Goal: Task Accomplishment & Management: Use online tool/utility

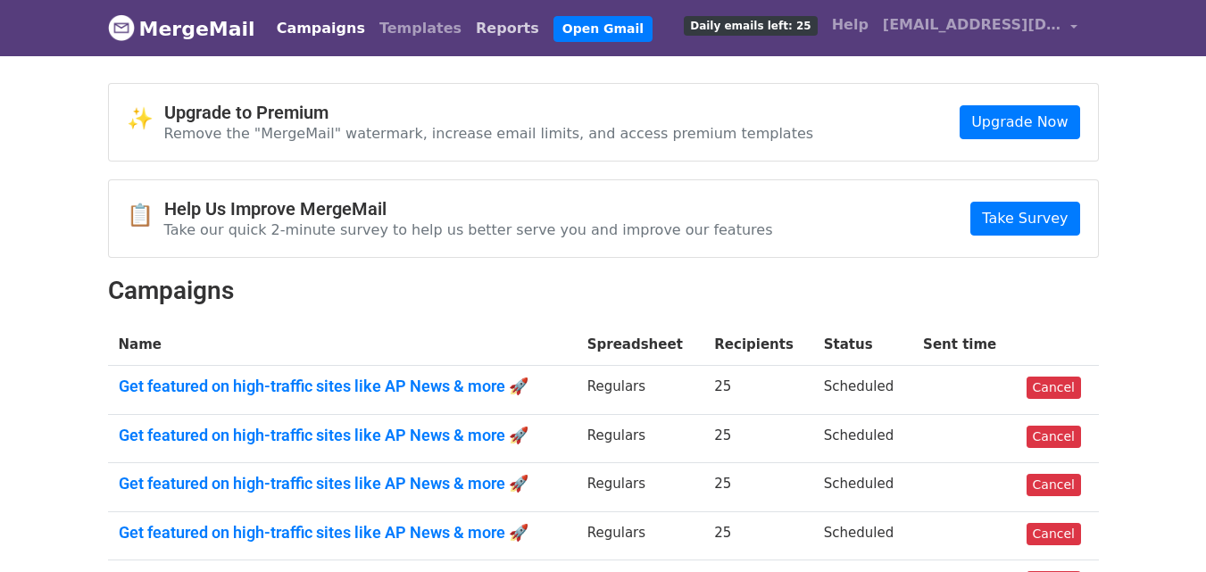
click at [469, 32] on link "Reports" at bounding box center [508, 29] width 78 height 36
click at [469, 28] on link "Reports" at bounding box center [508, 29] width 78 height 36
click at [469, 30] on link "Reports" at bounding box center [508, 29] width 78 height 36
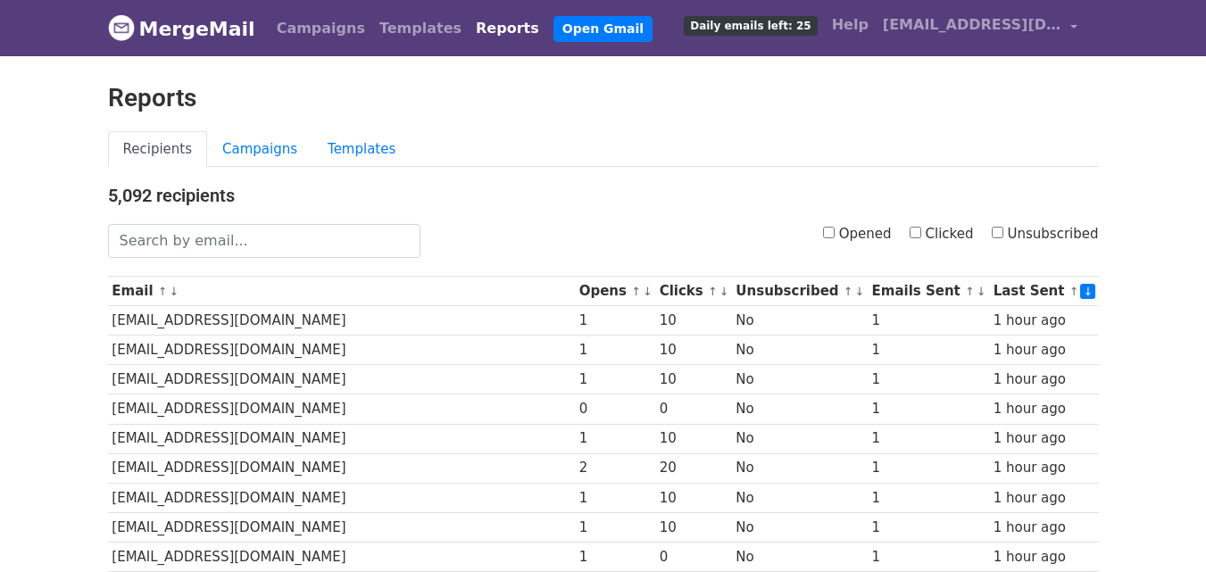
click at [921, 233] on input "Clicked" at bounding box center [916, 233] width 12 height 12
checkbox input "true"
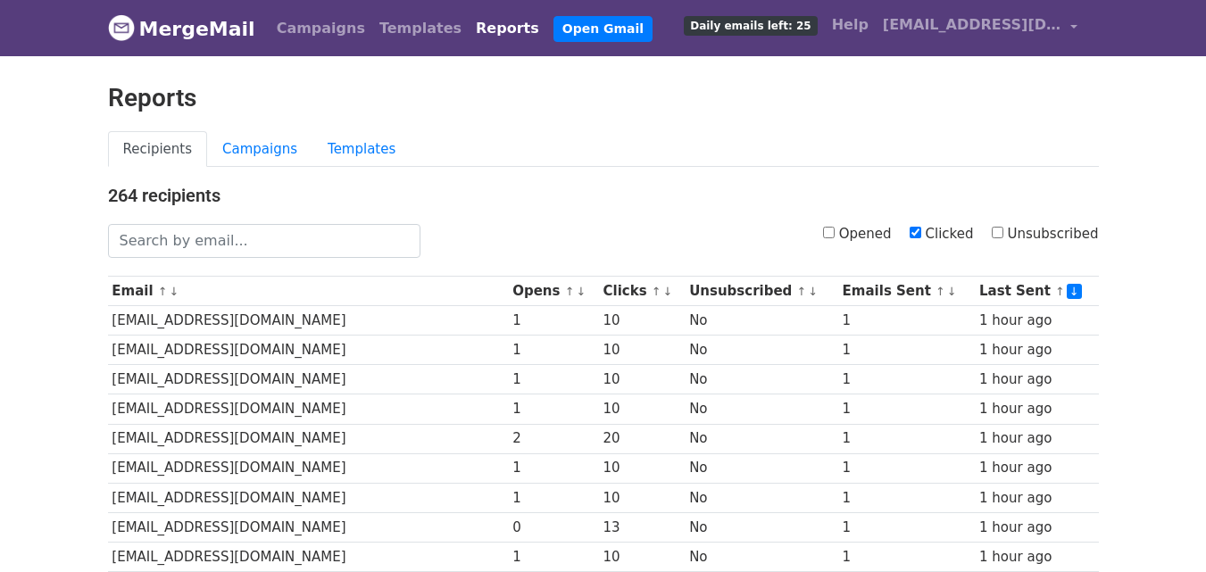
scroll to position [882, 0]
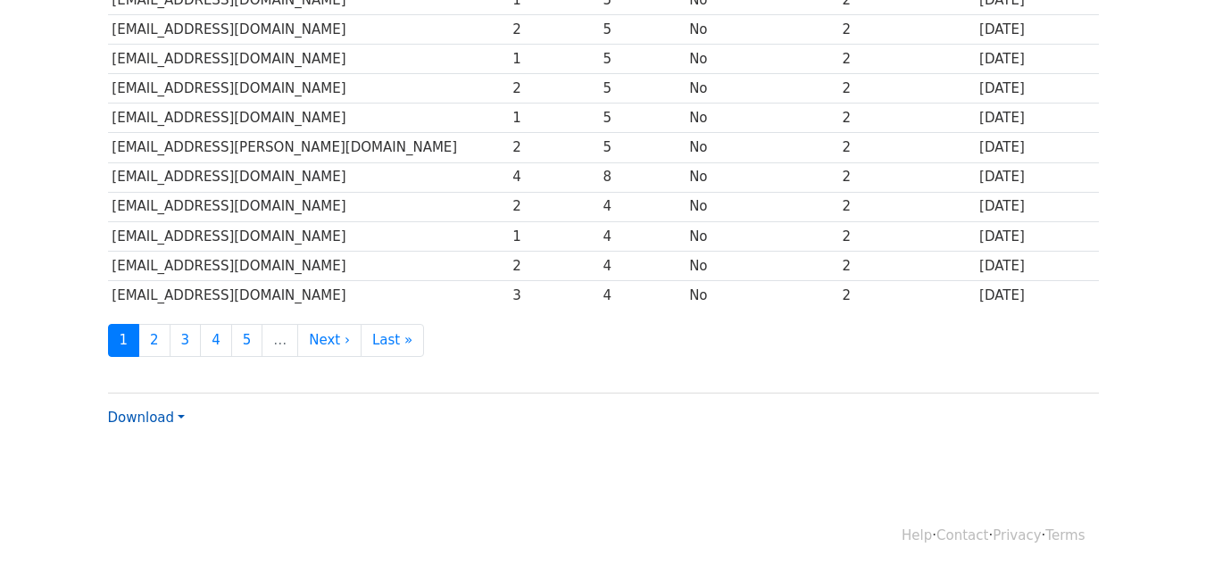
click at [173, 420] on link "Download" at bounding box center [146, 418] width 77 height 16
click at [172, 444] on link "CSV" at bounding box center [179, 451] width 141 height 29
